Goal: Answer question/provide support: Share knowledge or assist other users

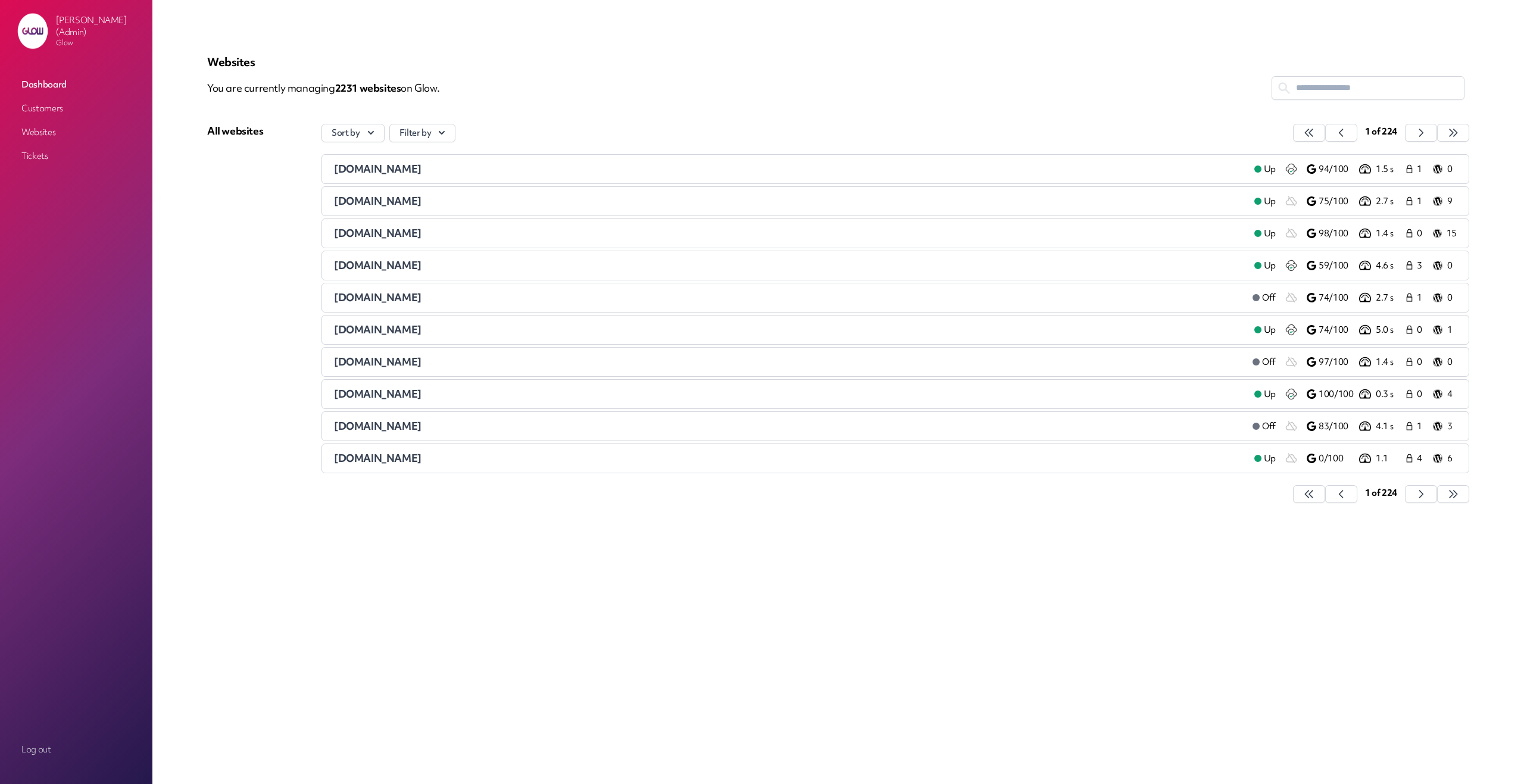
click at [52, 101] on link "Customers" at bounding box center [76, 108] width 119 height 21
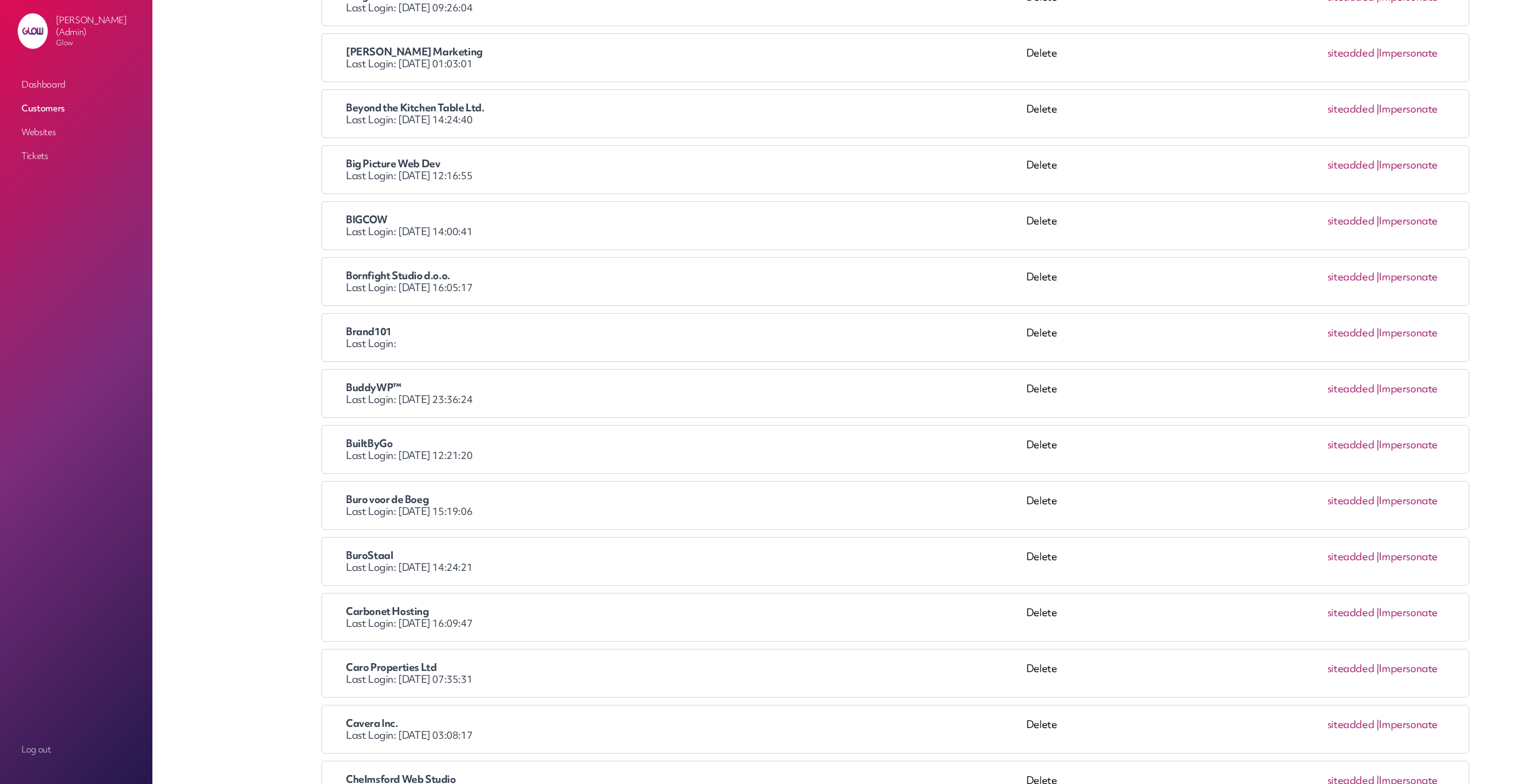
scroll to position [625, 0]
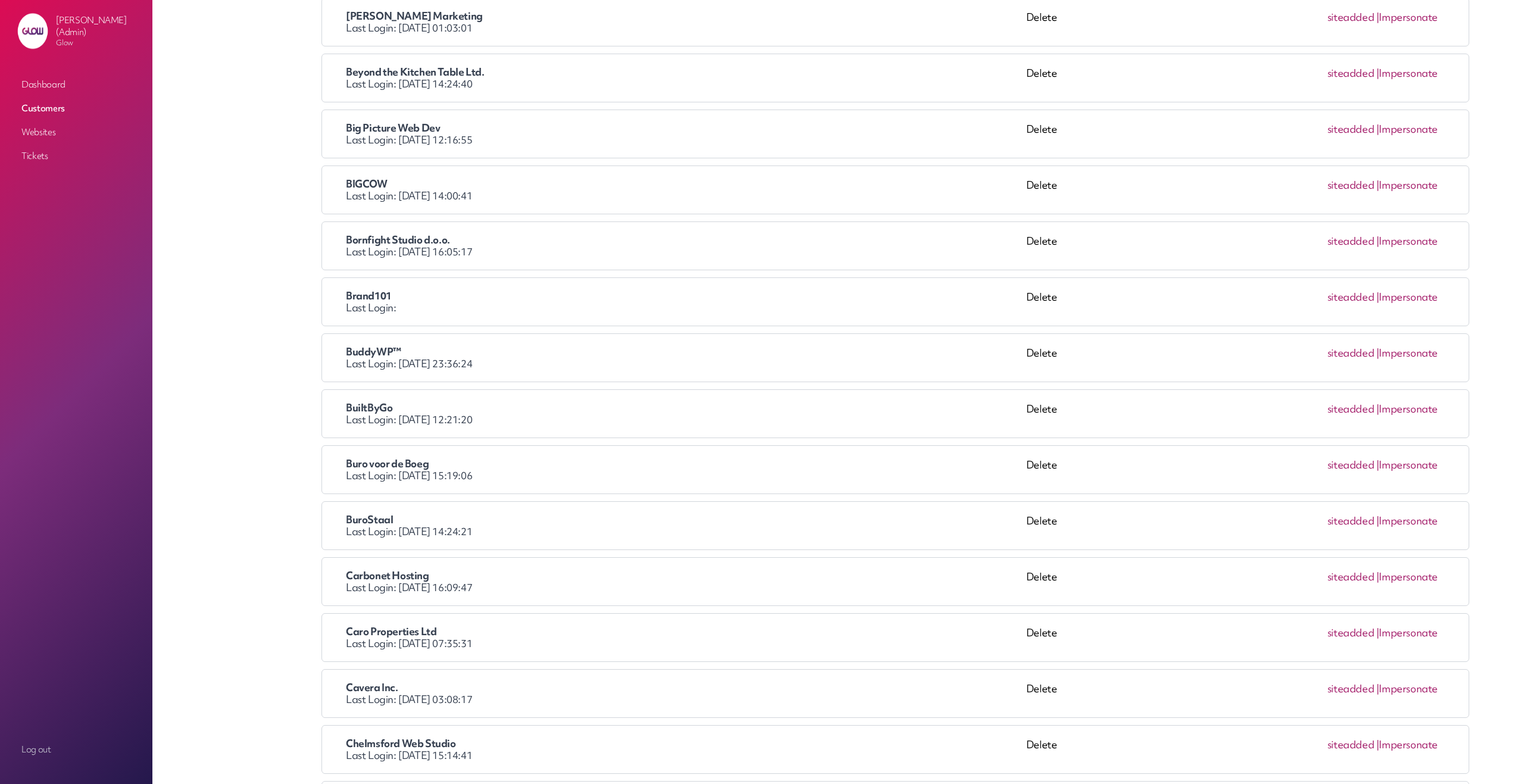
click at [1409, 465] on link "Impersonate" at bounding box center [1409, 465] width 59 height 14
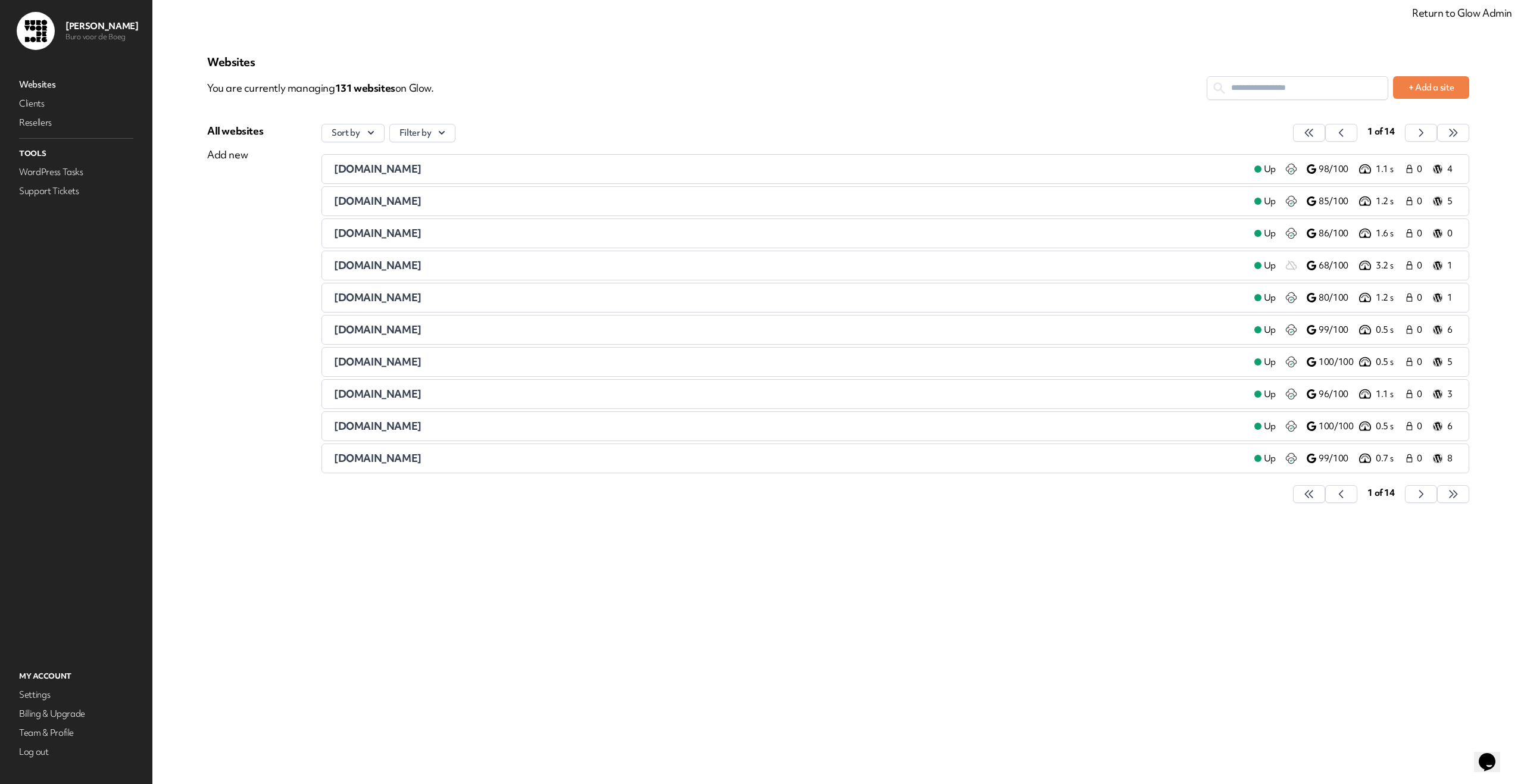
click at [1270, 79] on input "text" at bounding box center [1298, 88] width 180 height 22
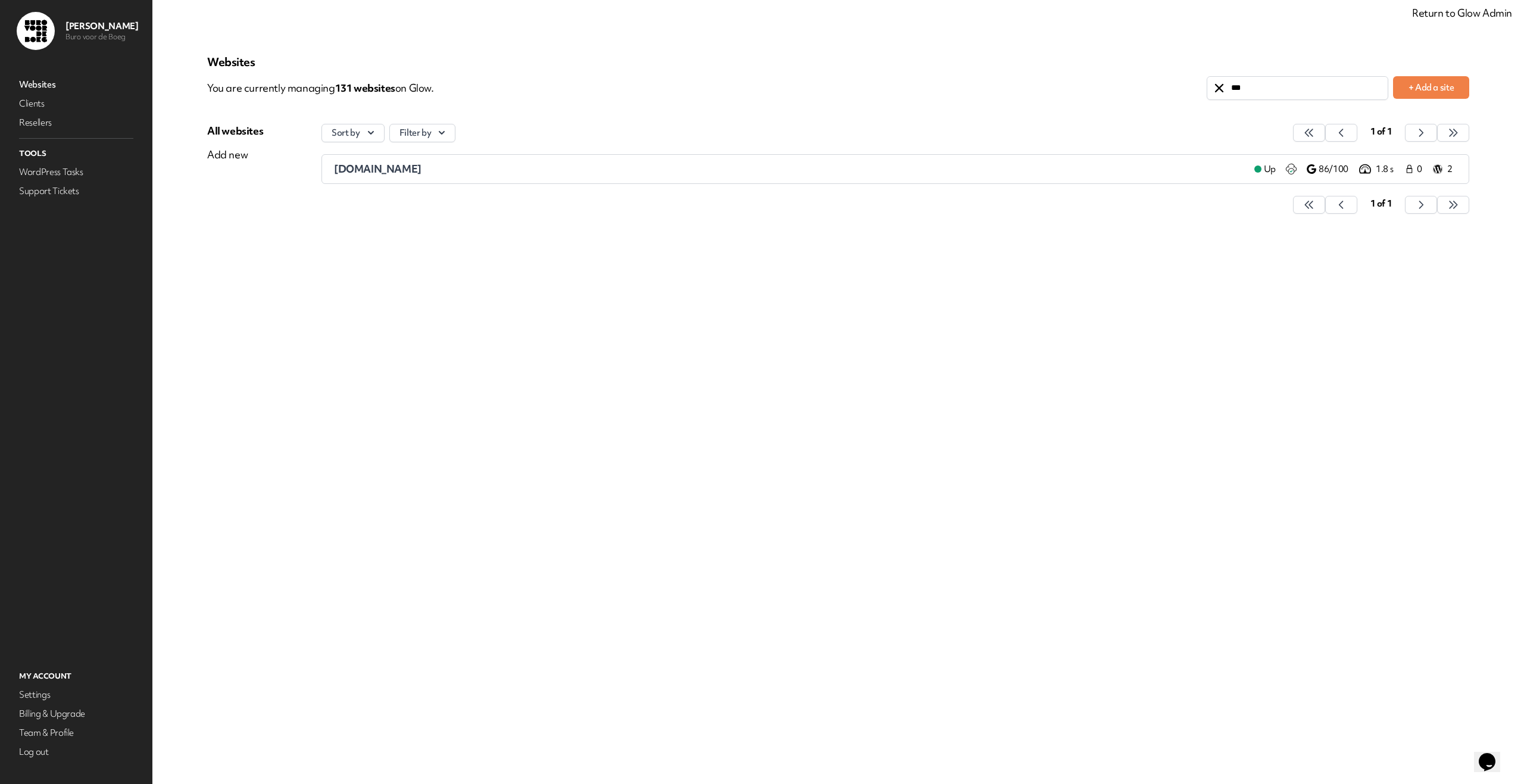
type input "***"
click at [344, 169] on span "utilysys.nl" at bounding box center [377, 169] width 88 height 14
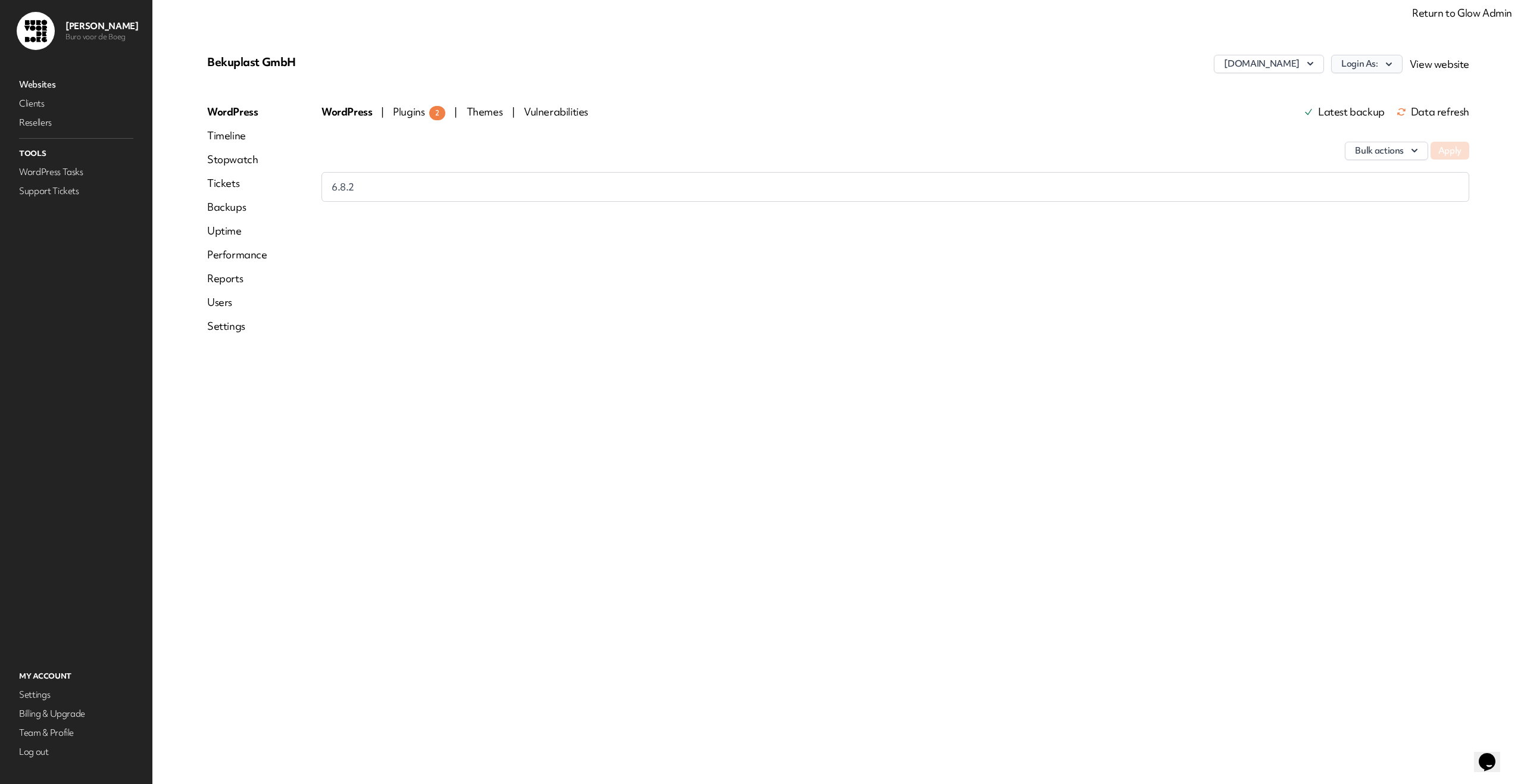
click at [1393, 69] on icon "button" at bounding box center [1389, 64] width 12 height 12
click at [1349, 125] on link "vharmens" at bounding box center [1336, 135] width 132 height 22
click at [45, 84] on link "Websites" at bounding box center [76, 84] width 119 height 16
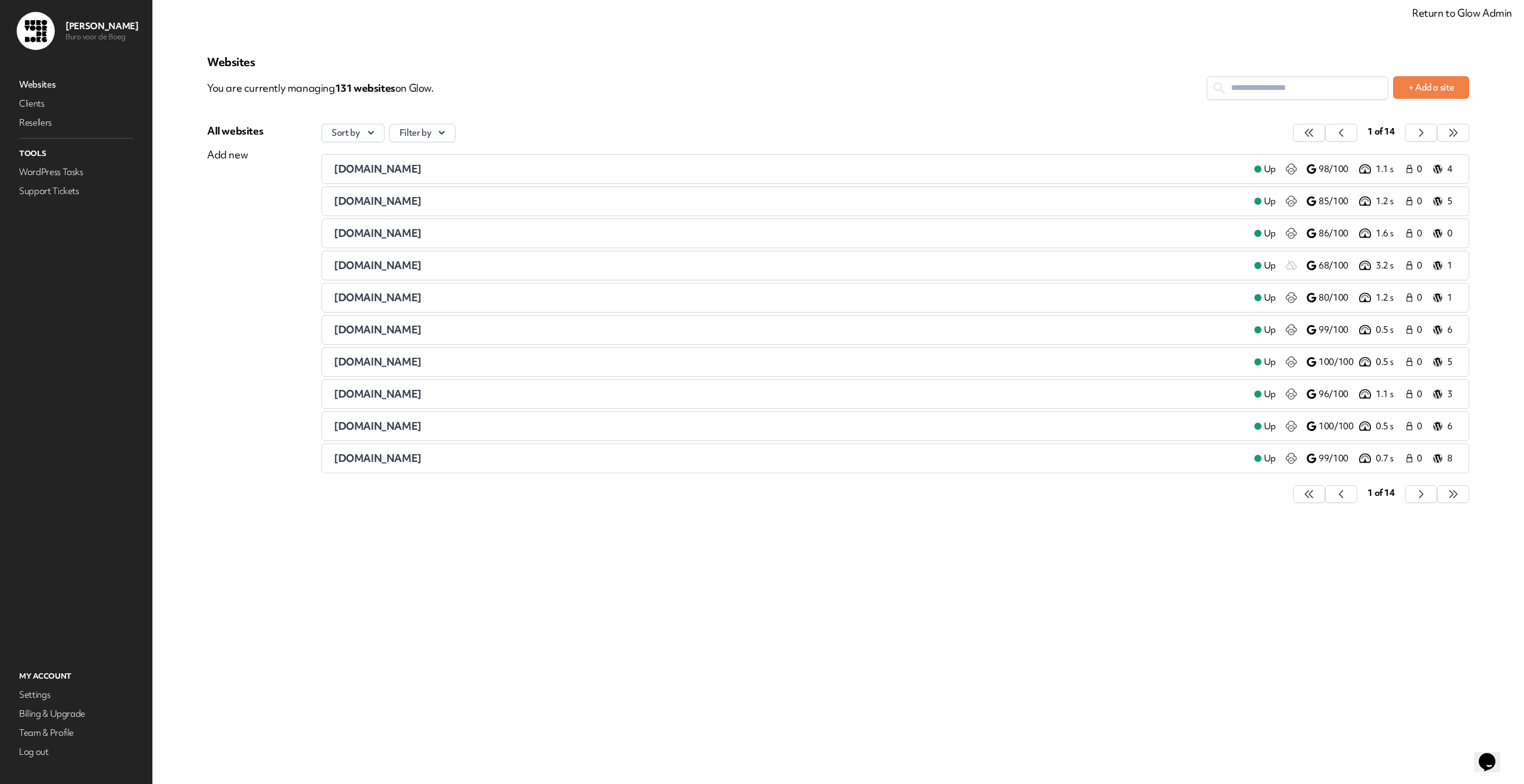
click at [1293, 87] on input "text" at bounding box center [1298, 88] width 180 height 22
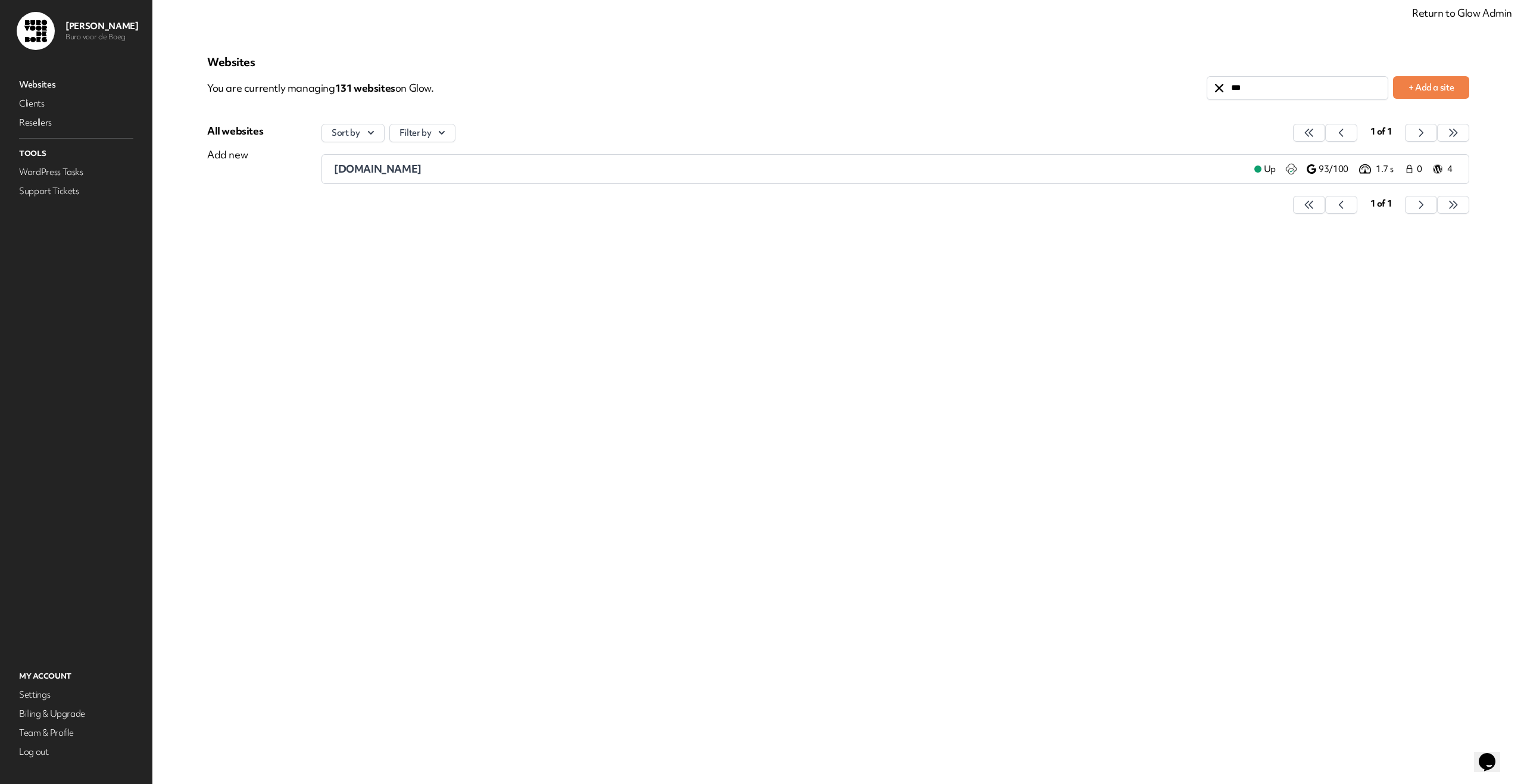
type input "***"
click at [399, 171] on div "dck.nu" at bounding box center [789, 169] width 911 height 14
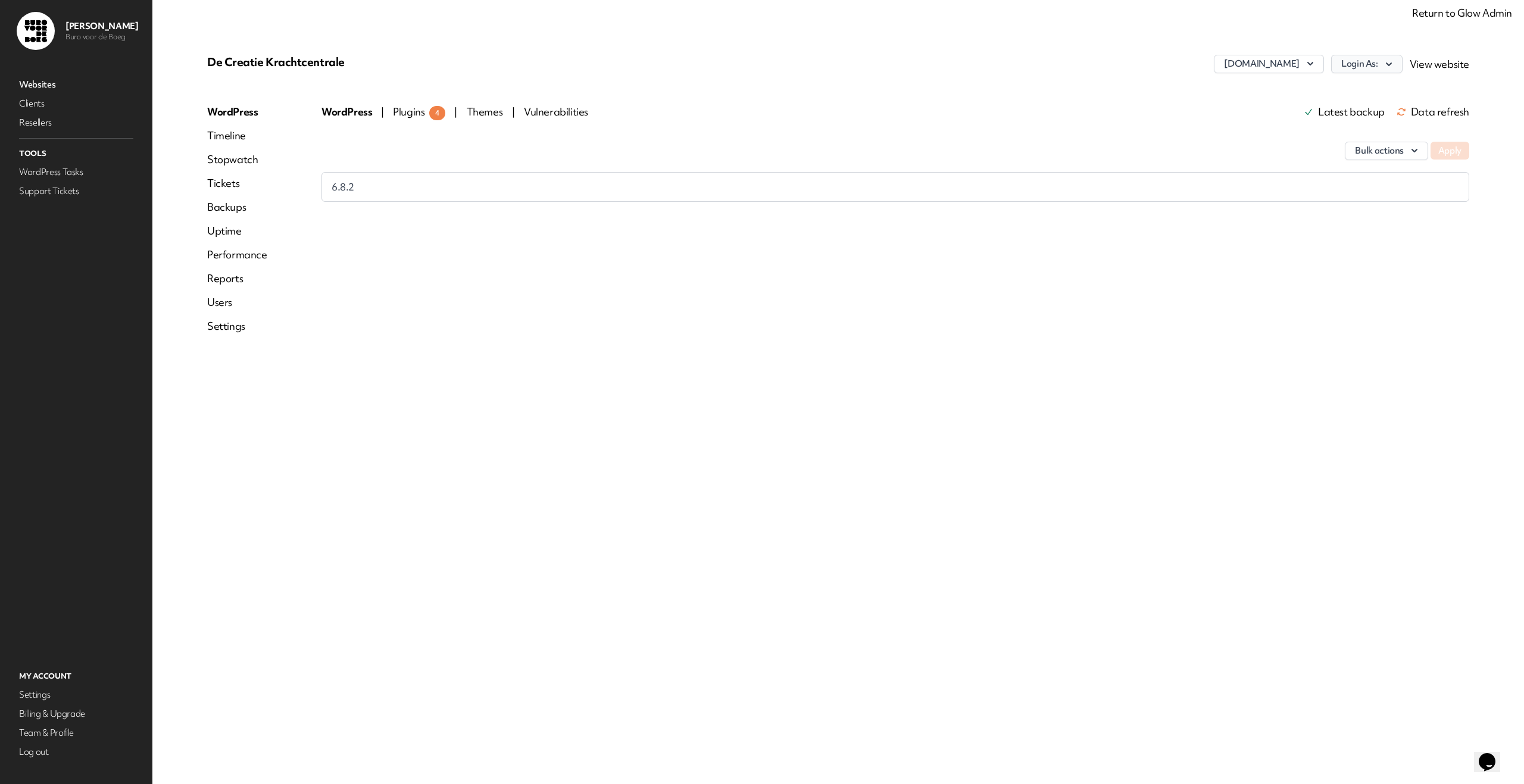
click at [1395, 61] on icon "button" at bounding box center [1389, 64] width 12 height 12
click at [1375, 88] on link "bvdb" at bounding box center [1336, 89] width 132 height 22
click at [46, 84] on link "Websites" at bounding box center [76, 84] width 119 height 16
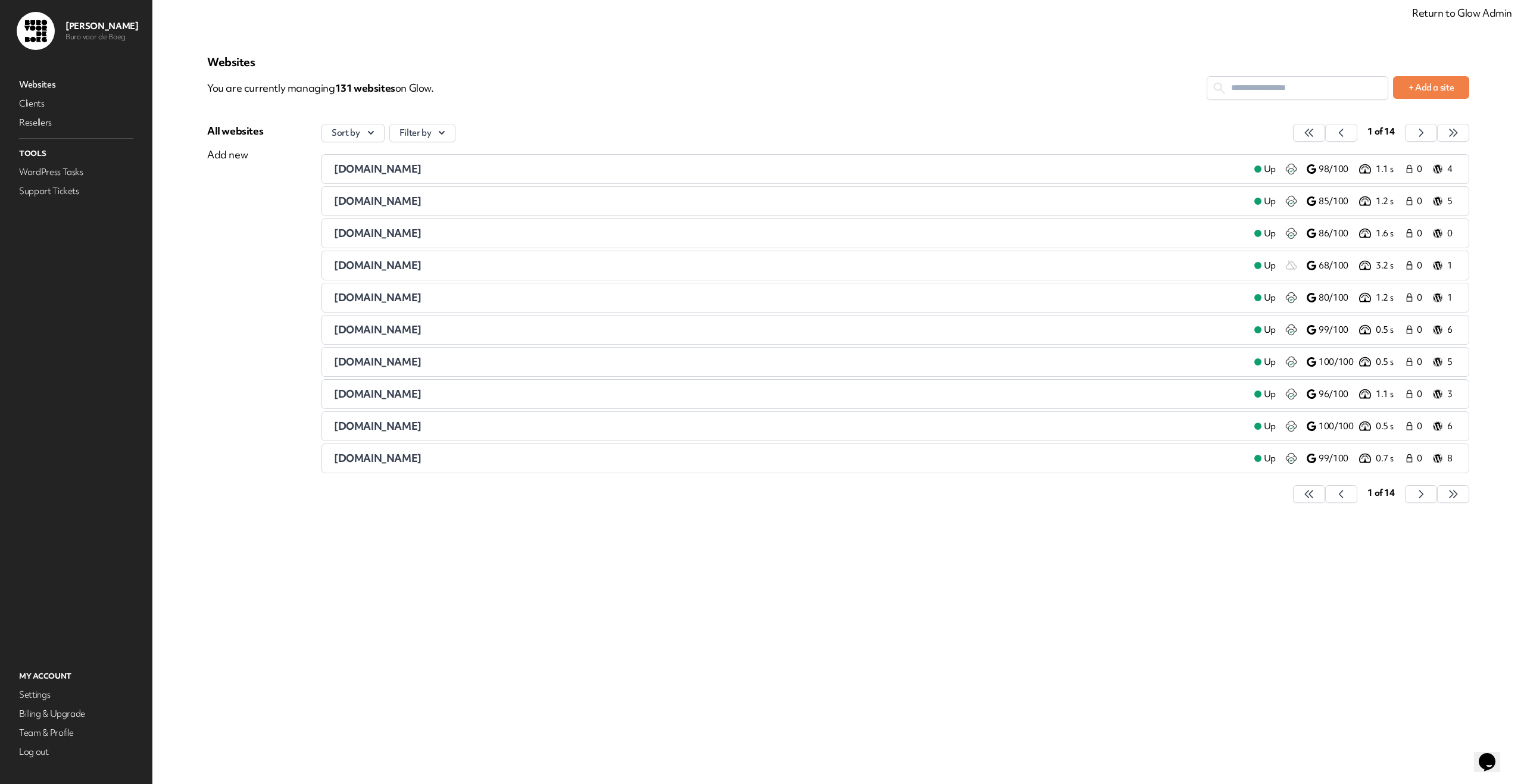
click at [1275, 91] on input "text" at bounding box center [1298, 88] width 180 height 22
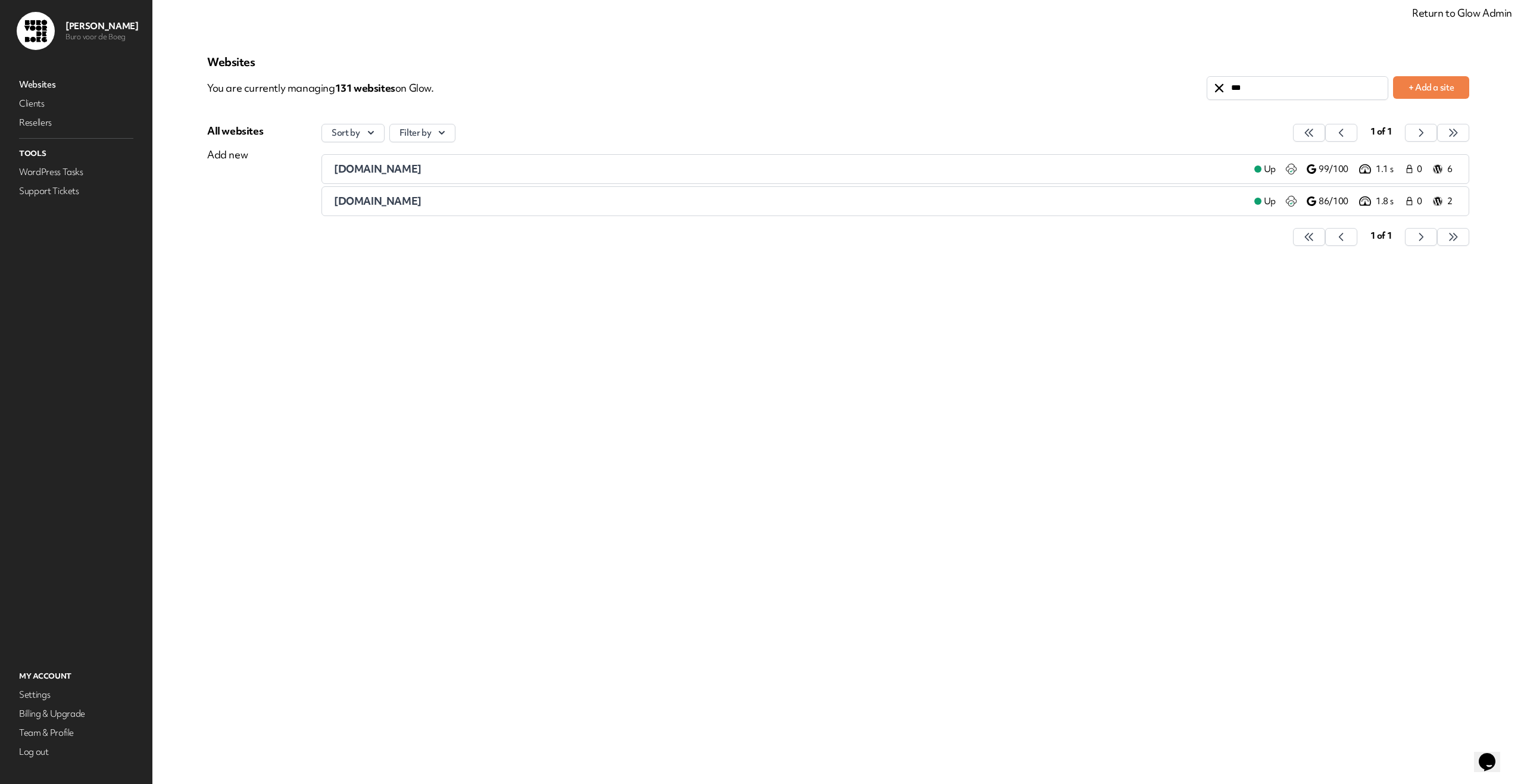
type input "***"
click at [418, 205] on div "utilysys.nl" at bounding box center [789, 201] width 911 height 14
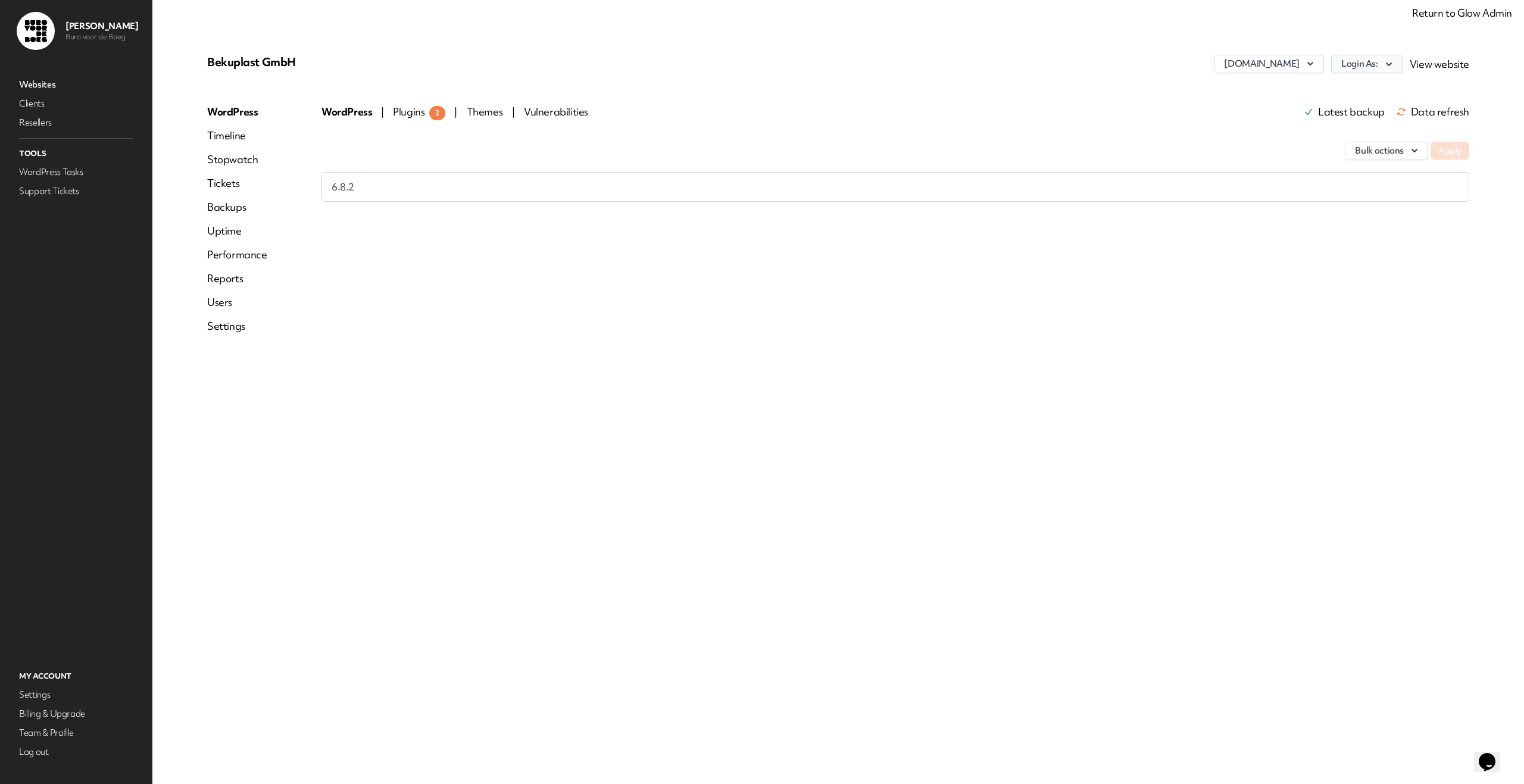
click at [1395, 64] on icon "button" at bounding box center [1389, 64] width 12 height 12
click at [1332, 133] on link "vharmens" at bounding box center [1336, 135] width 132 height 22
click at [48, 86] on link "Websites" at bounding box center [76, 84] width 119 height 16
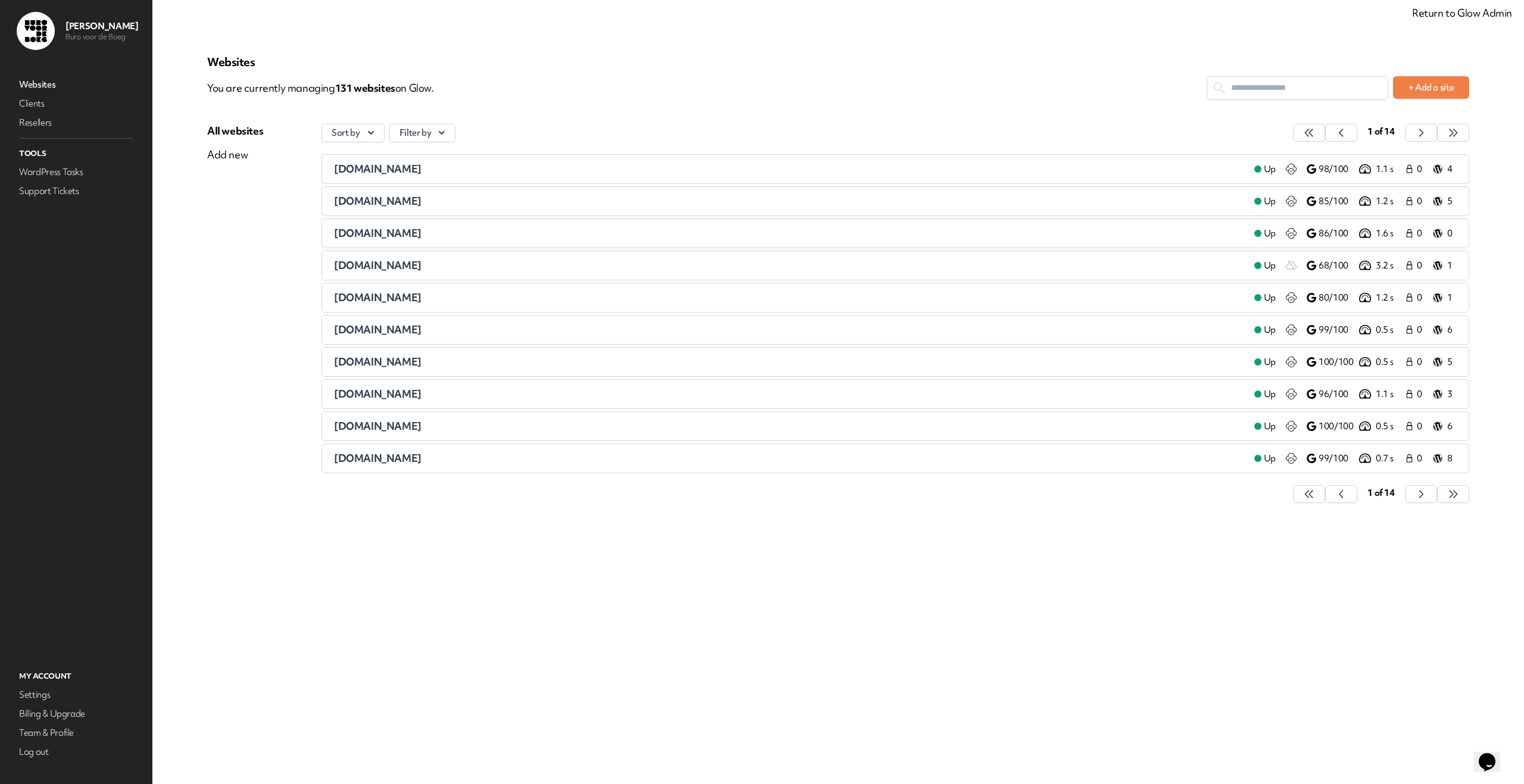
click at [380, 300] on span "bentsports.nl" at bounding box center [377, 297] width 88 height 14
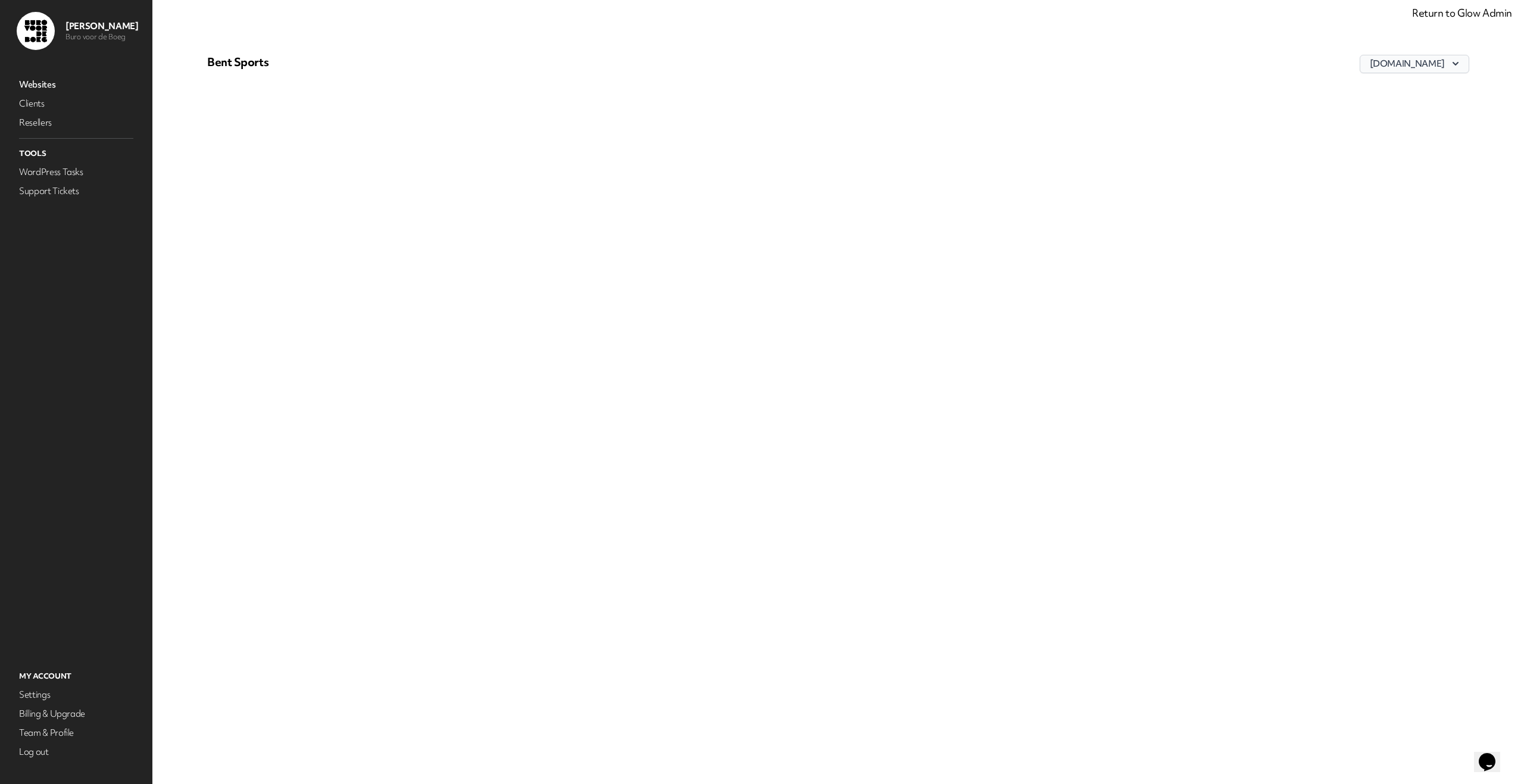
click at [1453, 66] on icon "button" at bounding box center [1455, 64] width 12 height 12
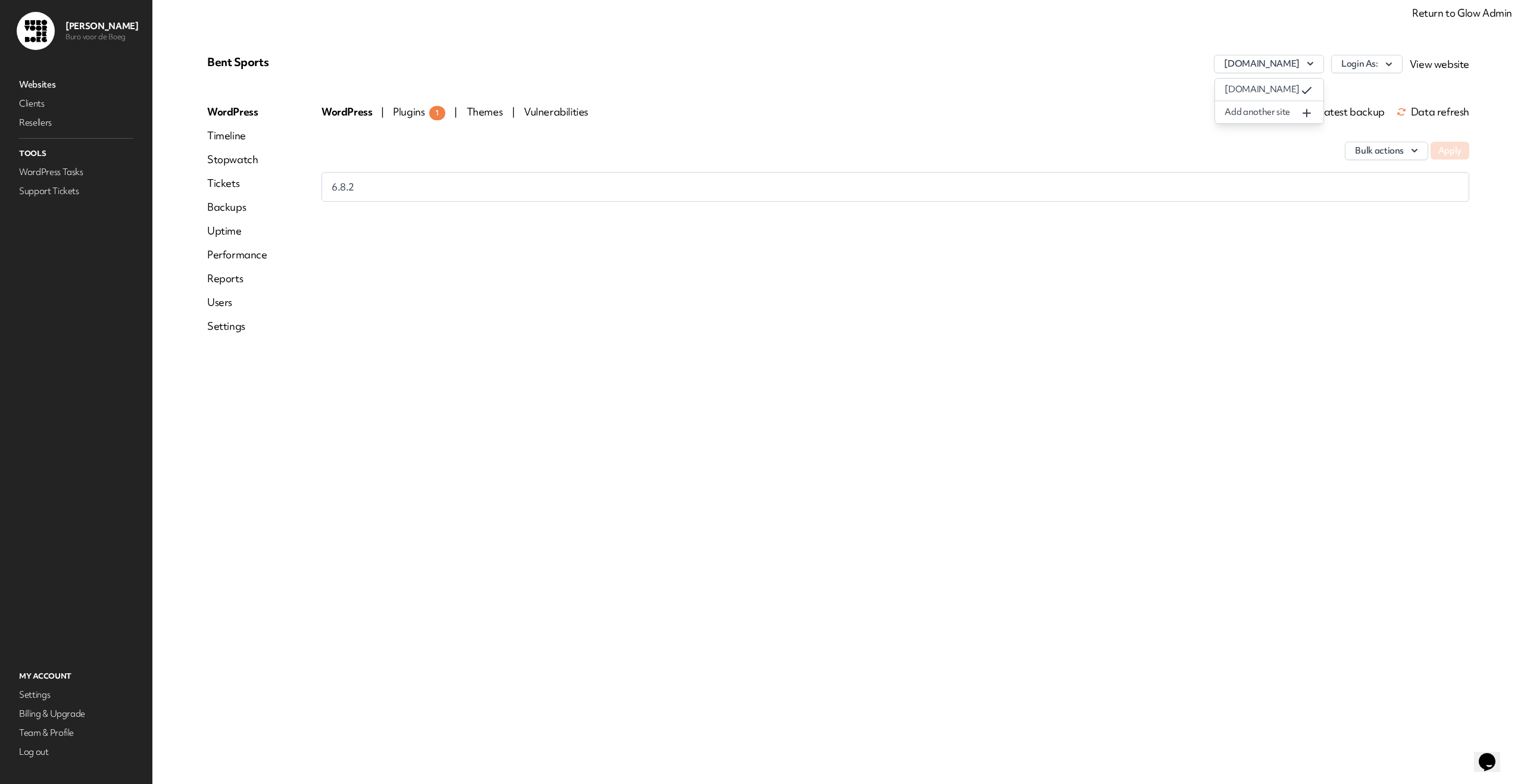
click at [1327, 287] on div "WordPress | Plugins 1 | Themes | Vulnerabilities Latest backup Data refresh Bul…" at bounding box center [895, 224] width 1148 height 238
click at [1386, 65] on icon "button" at bounding box center [1389, 64] width 12 height 12
click at [1363, 152] on link "mverbaten" at bounding box center [1336, 157] width 132 height 22
click at [47, 84] on link "Websites" at bounding box center [76, 84] width 119 height 16
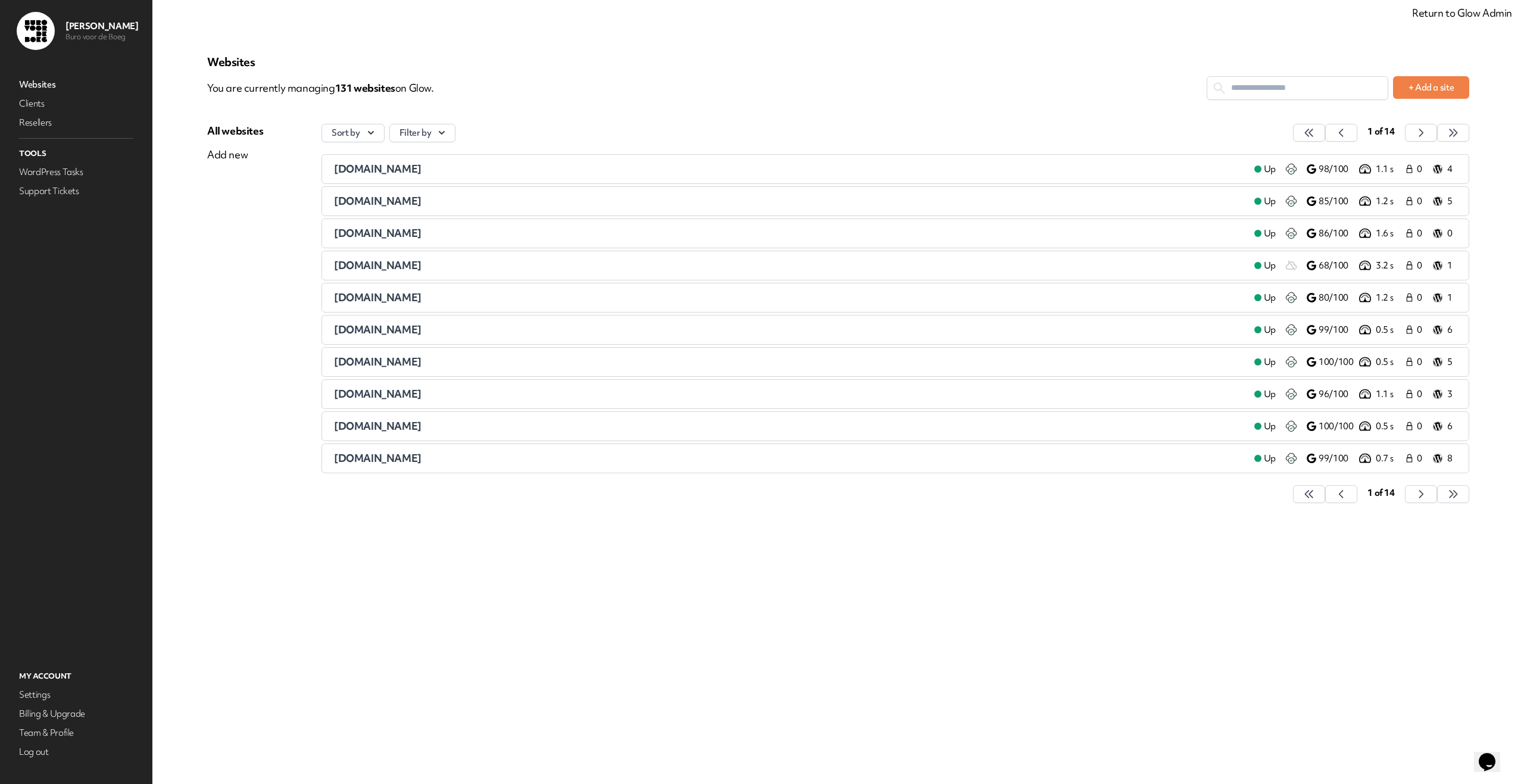
click at [1279, 92] on input "text" at bounding box center [1298, 88] width 180 height 22
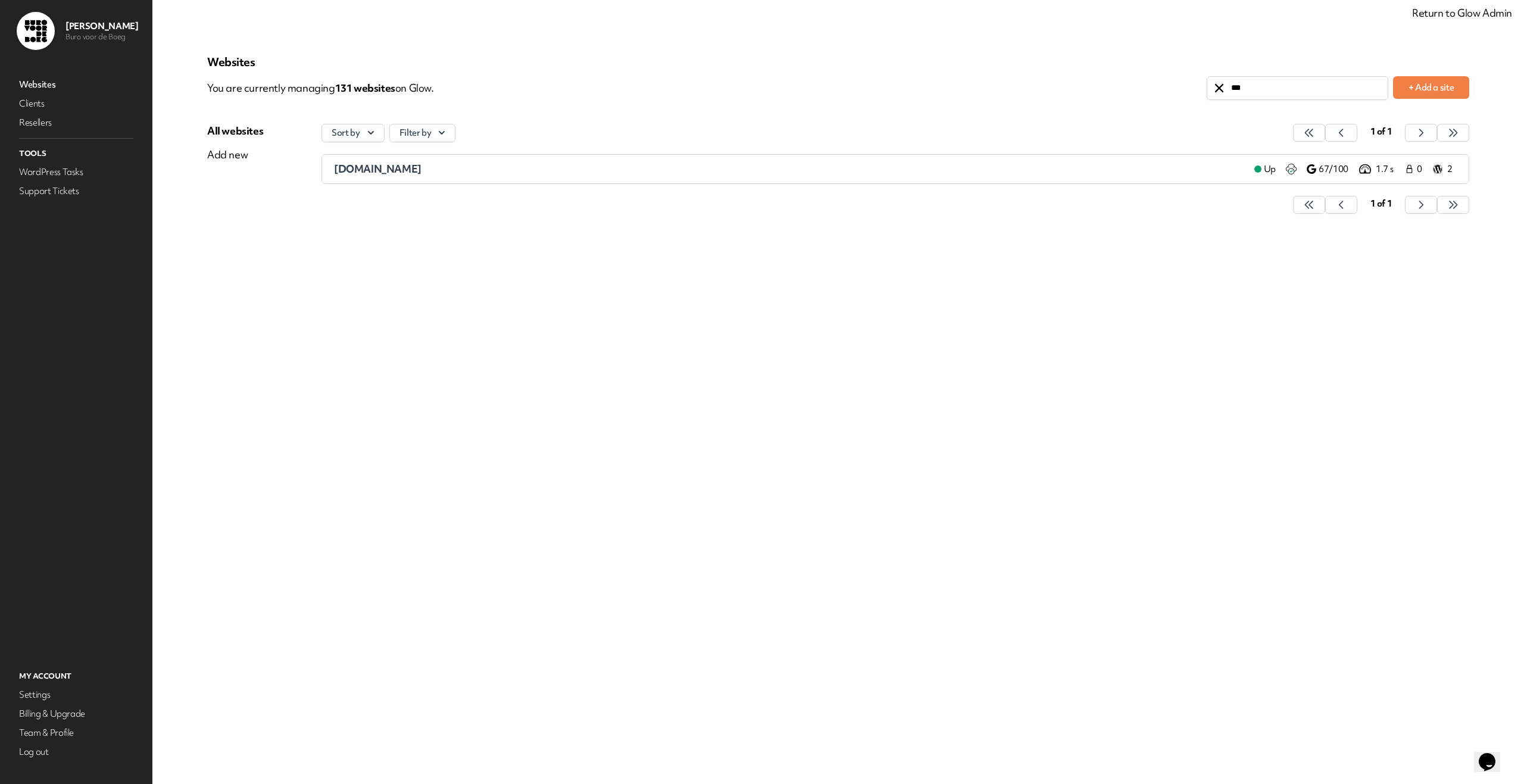
type input "***"
click at [375, 172] on span "sereenuitvaart.nl" at bounding box center [377, 169] width 88 height 14
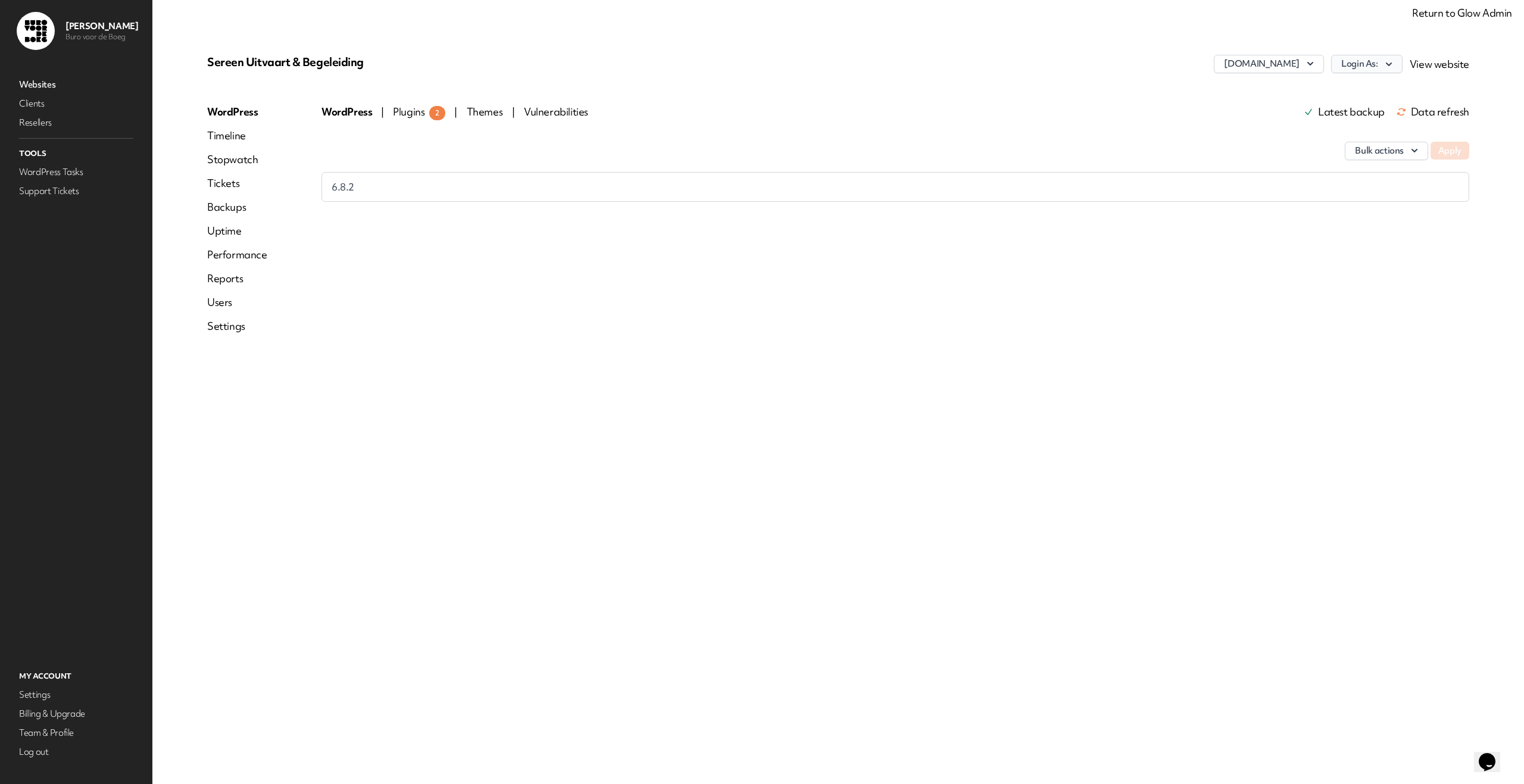
click at [1386, 62] on icon "button" at bounding box center [1389, 64] width 12 height 12
click at [1346, 93] on link "bvdb" at bounding box center [1336, 89] width 132 height 22
